Goal: Navigation & Orientation: Find specific page/section

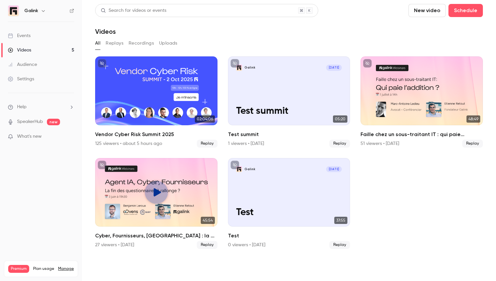
click at [30, 48] on div "Videos" at bounding box center [19, 50] width 23 height 7
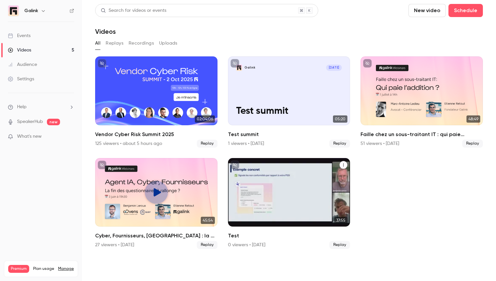
click at [239, 170] on img "Test" at bounding box center [239, 169] width 6 height 6
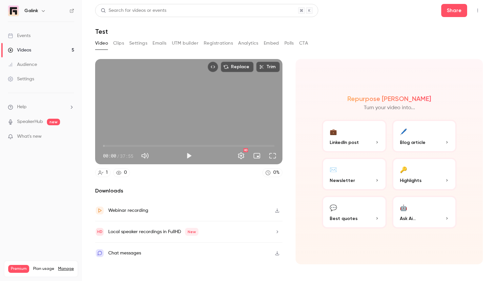
click at [31, 45] on link "Videos 5" at bounding box center [41, 50] width 82 height 14
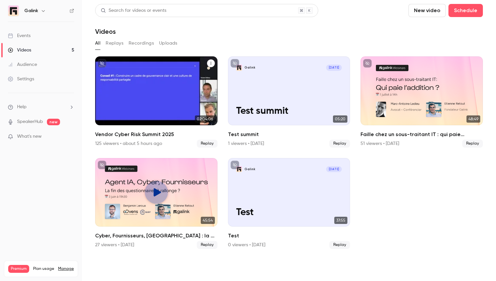
click at [105, 133] on h2 "Vendor Cyber Risk Summit 2025" at bounding box center [156, 135] width 122 height 8
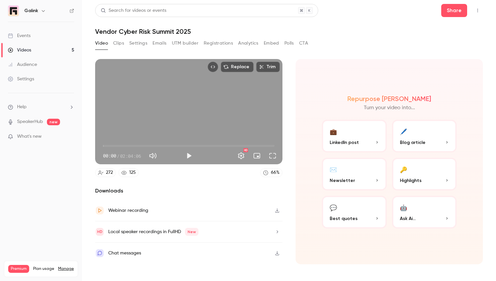
click at [208, 39] on button "Registrations" at bounding box center [218, 43] width 29 height 10
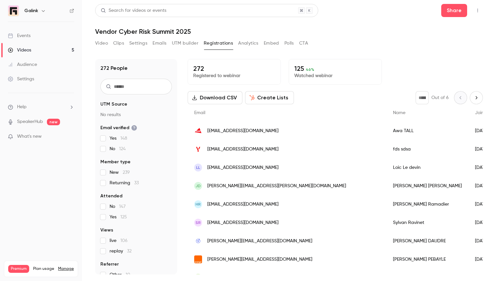
click at [238, 42] on div "Video Clips Settings Emails UTM builder Registrations Analytics Embed Polls CTA" at bounding box center [201, 43] width 213 height 10
click at [192, 42] on button "UTM builder" at bounding box center [185, 43] width 27 height 10
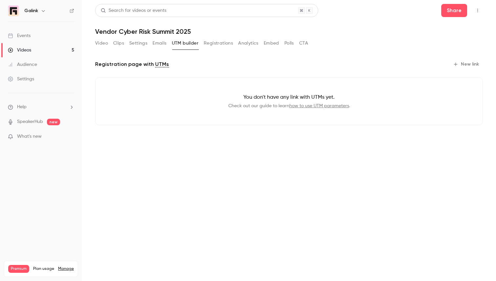
click at [162, 46] on button "Emails" at bounding box center [159, 43] width 14 height 10
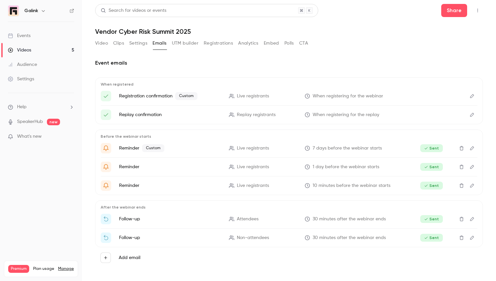
click at [102, 44] on button "Video" at bounding box center [101, 43] width 13 height 10
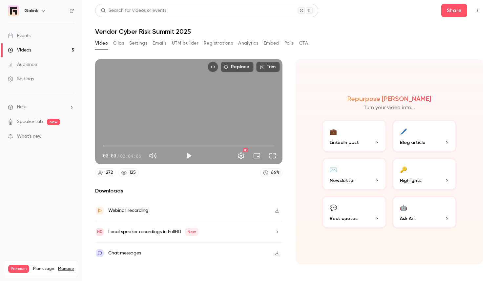
click at [44, 35] on link "Events" at bounding box center [41, 36] width 82 height 14
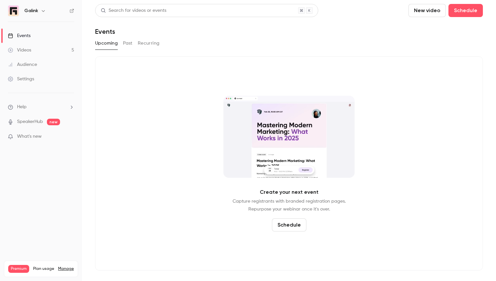
click at [37, 36] on link "Events" at bounding box center [41, 36] width 82 height 14
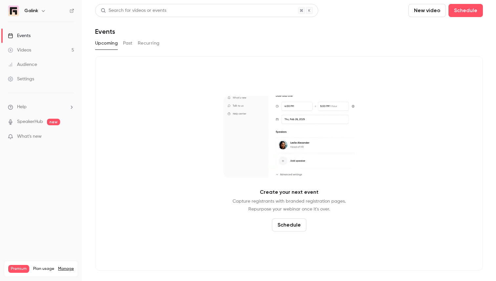
click at [50, 48] on link "Videos 5" at bounding box center [41, 50] width 82 height 14
